Goal: Browse casually

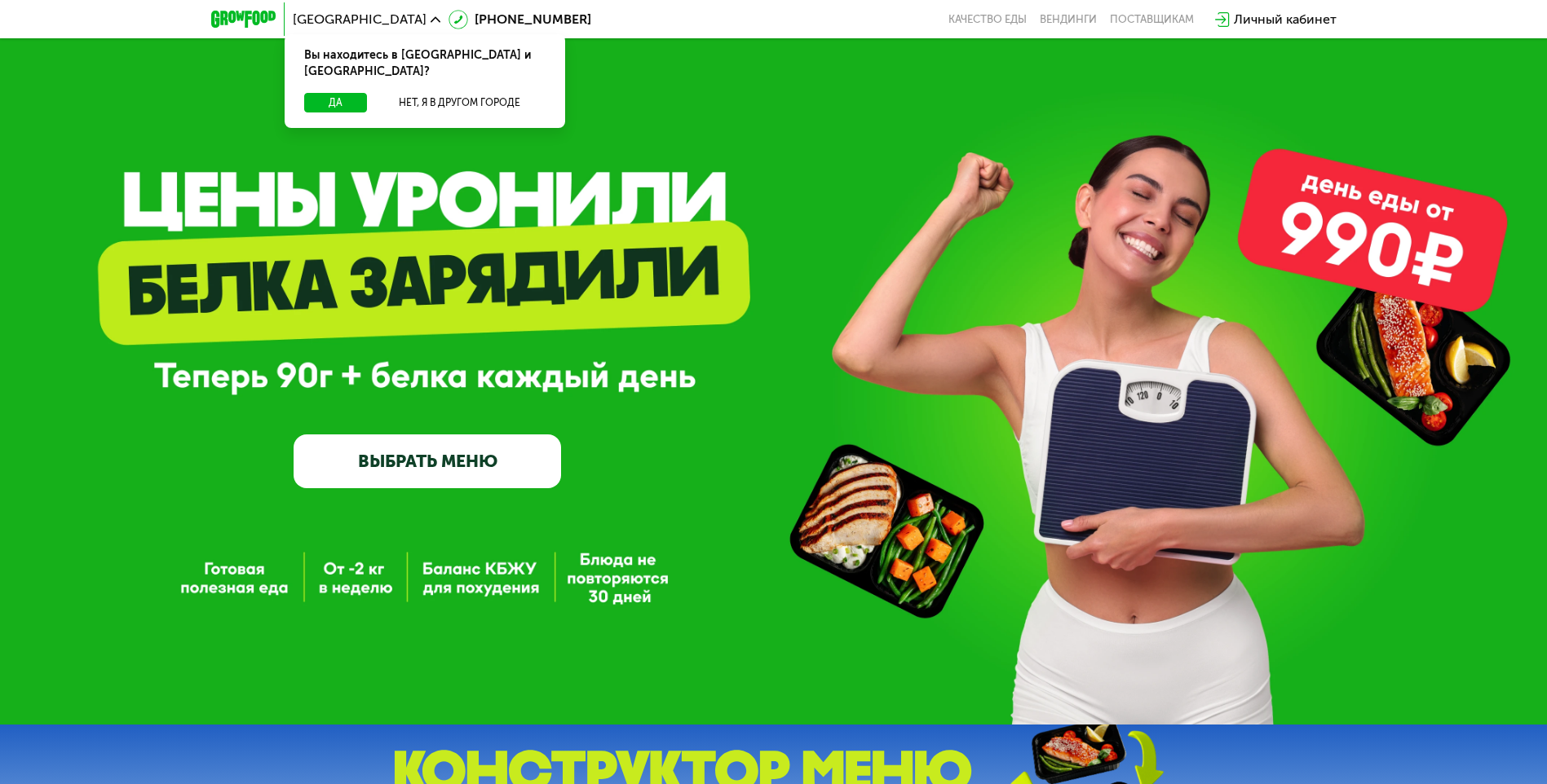
scroll to position [1884, 0]
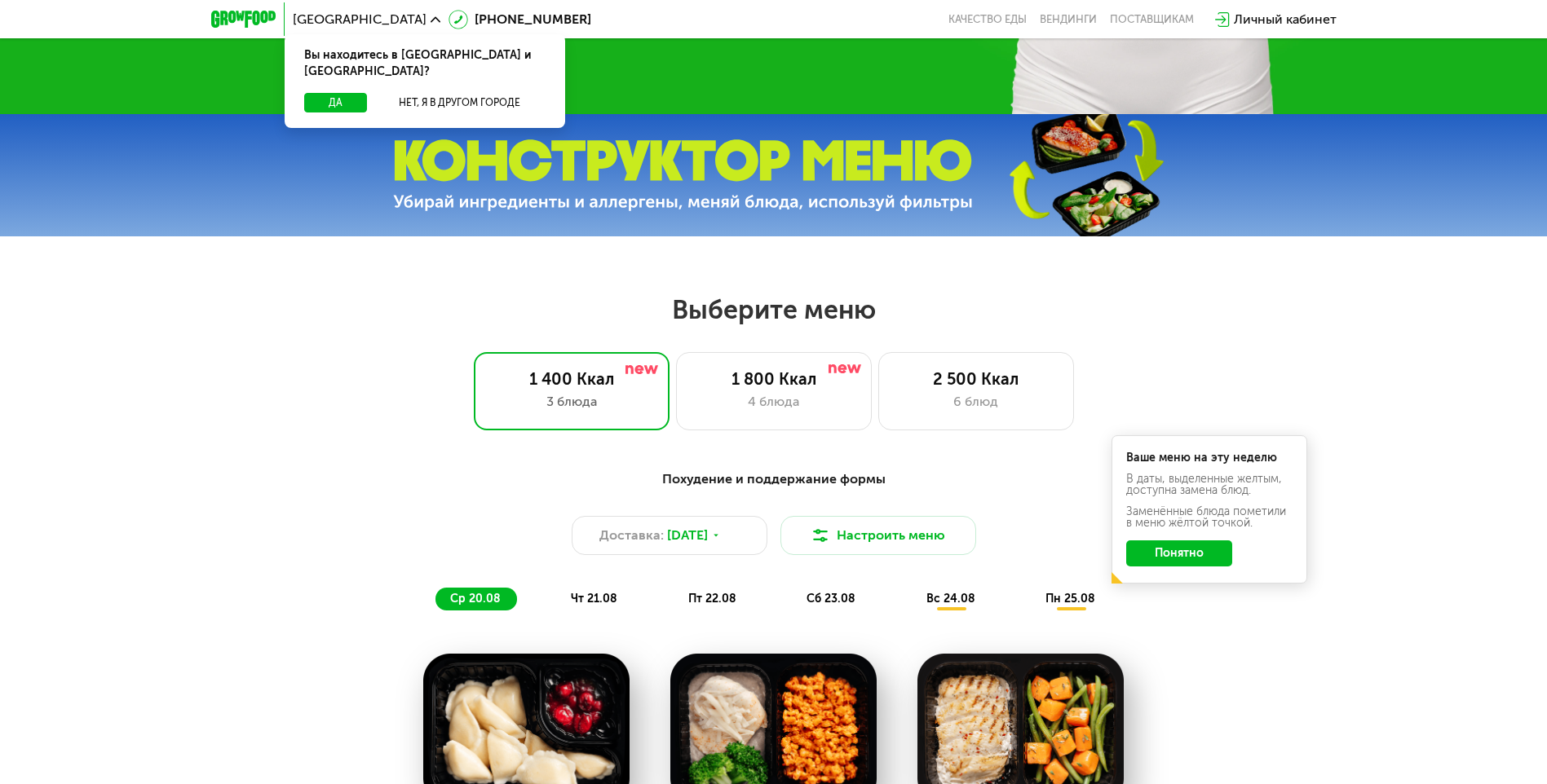
scroll to position [1884, 0]
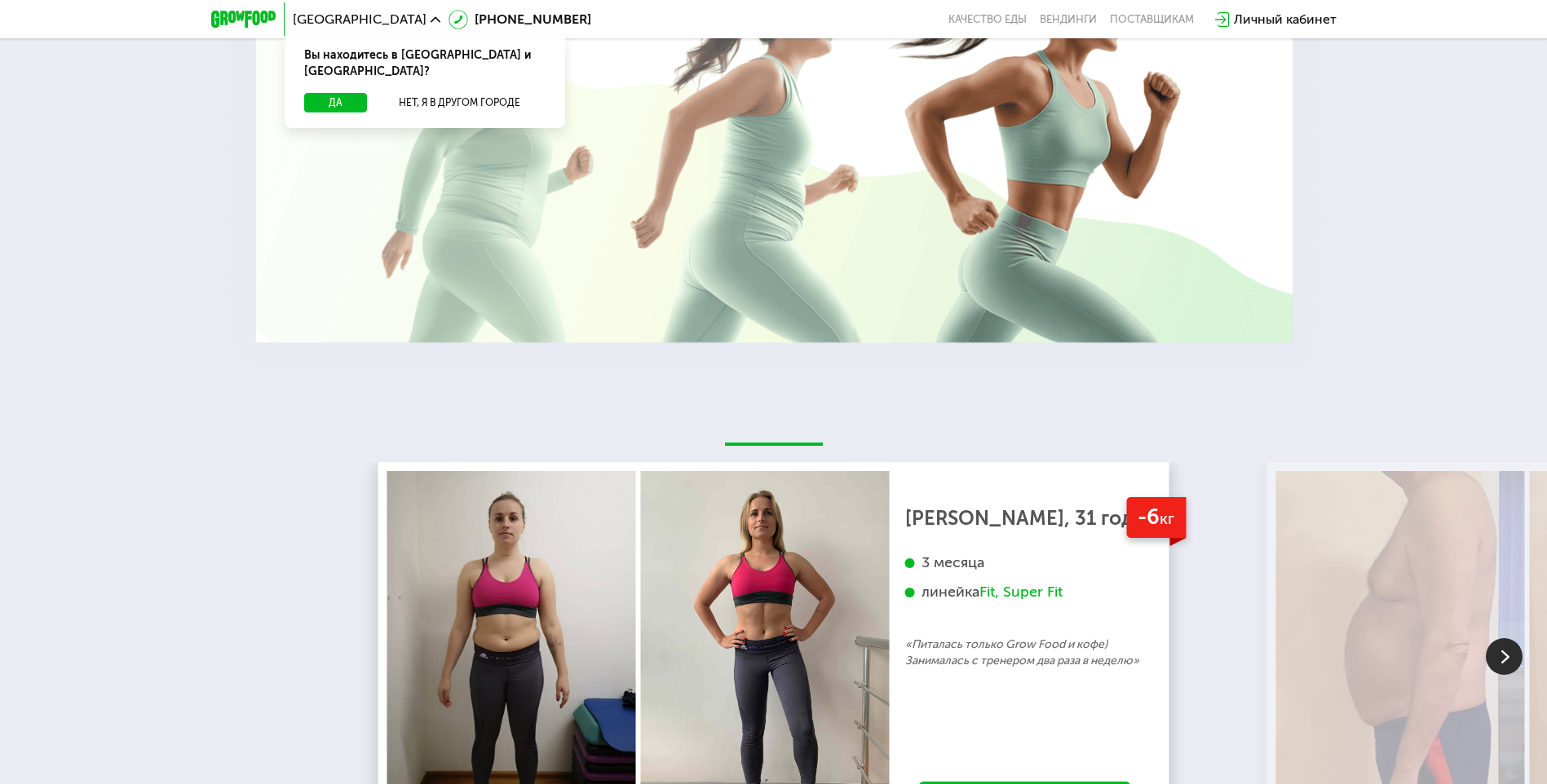
scroll to position [2825, 0]
